Goal: Navigation & Orientation: Find specific page/section

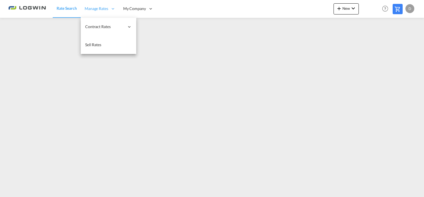
click at [96, 9] on span "Manage Rates" at bounding box center [97, 9] width 24 height 6
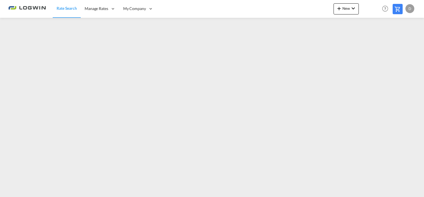
click at [69, 10] on span "Rate Search" at bounding box center [67, 8] width 20 height 5
click at [28, 9] on img at bounding box center [26, 8] width 37 height 12
click at [63, 9] on span "Rate Search" at bounding box center [67, 8] width 20 height 5
drag, startPoint x: 32, startPoint y: 7, endPoint x: 65, endPoint y: 7, distance: 33.0
click at [33, 7] on img at bounding box center [26, 8] width 37 height 12
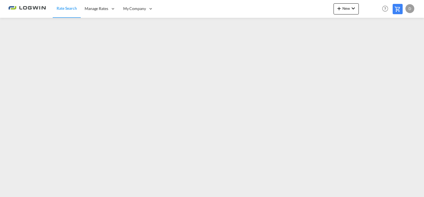
click at [65, 7] on span "Rate Search" at bounding box center [67, 8] width 20 height 5
click at [38, 7] on img at bounding box center [26, 8] width 37 height 12
click at [66, 7] on span "Rate Search" at bounding box center [67, 8] width 20 height 5
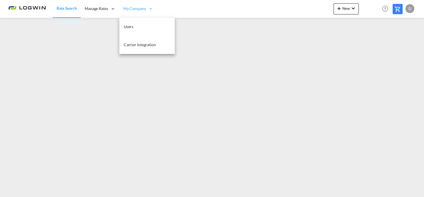
click at [131, 7] on span "My Company" at bounding box center [134, 9] width 23 height 6
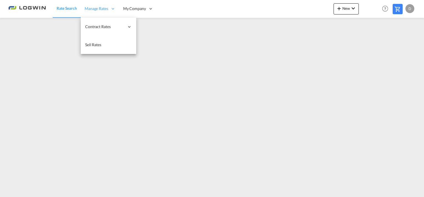
click at [92, 7] on span "Manage Rates" at bounding box center [97, 9] width 24 height 6
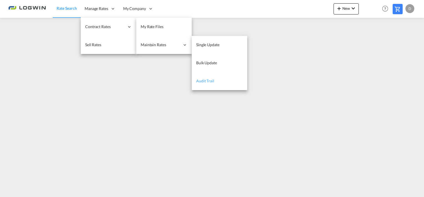
click at [215, 82] on link "Audit Trail" at bounding box center [220, 81] width 56 height 18
